Goal: Navigation & Orientation: Find specific page/section

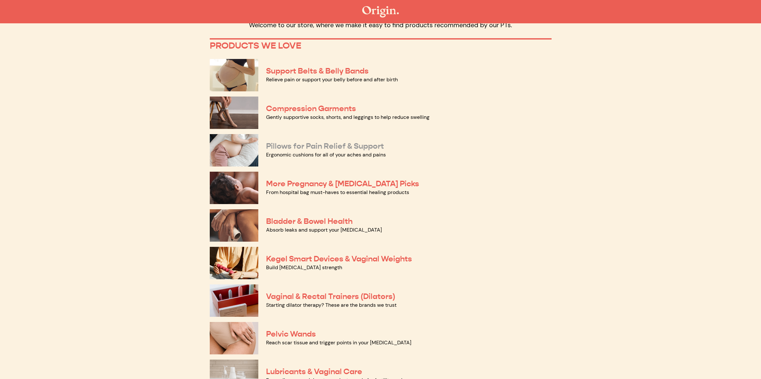
scroll to position [35, 0]
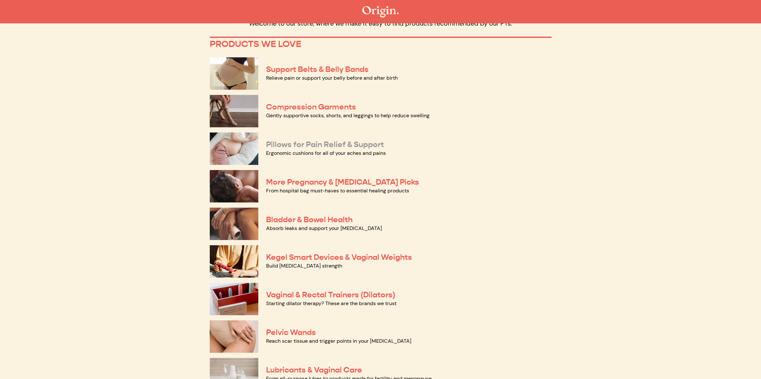
click at [318, 181] on link "More Pregnancy & Postpartum Picks" at bounding box center [342, 182] width 153 height 10
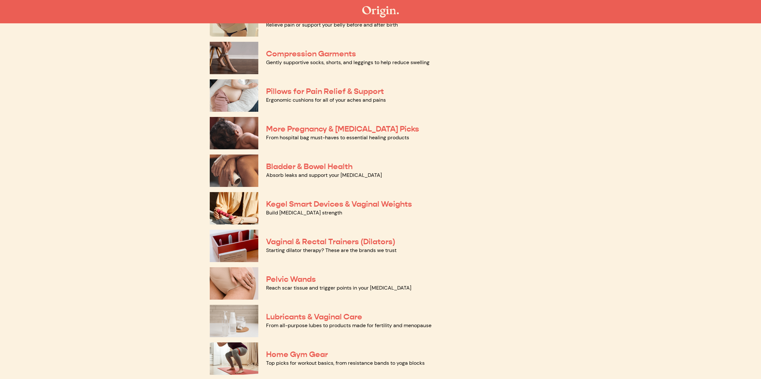
scroll to position [87, 0]
click at [308, 163] on link "Bladder & Bowel Health" at bounding box center [309, 167] width 86 height 10
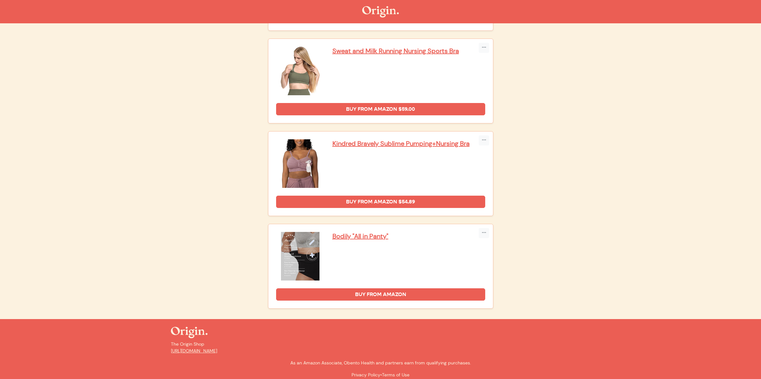
scroll to position [1365, 0]
